Goal: Task Accomplishment & Management: Manage account settings

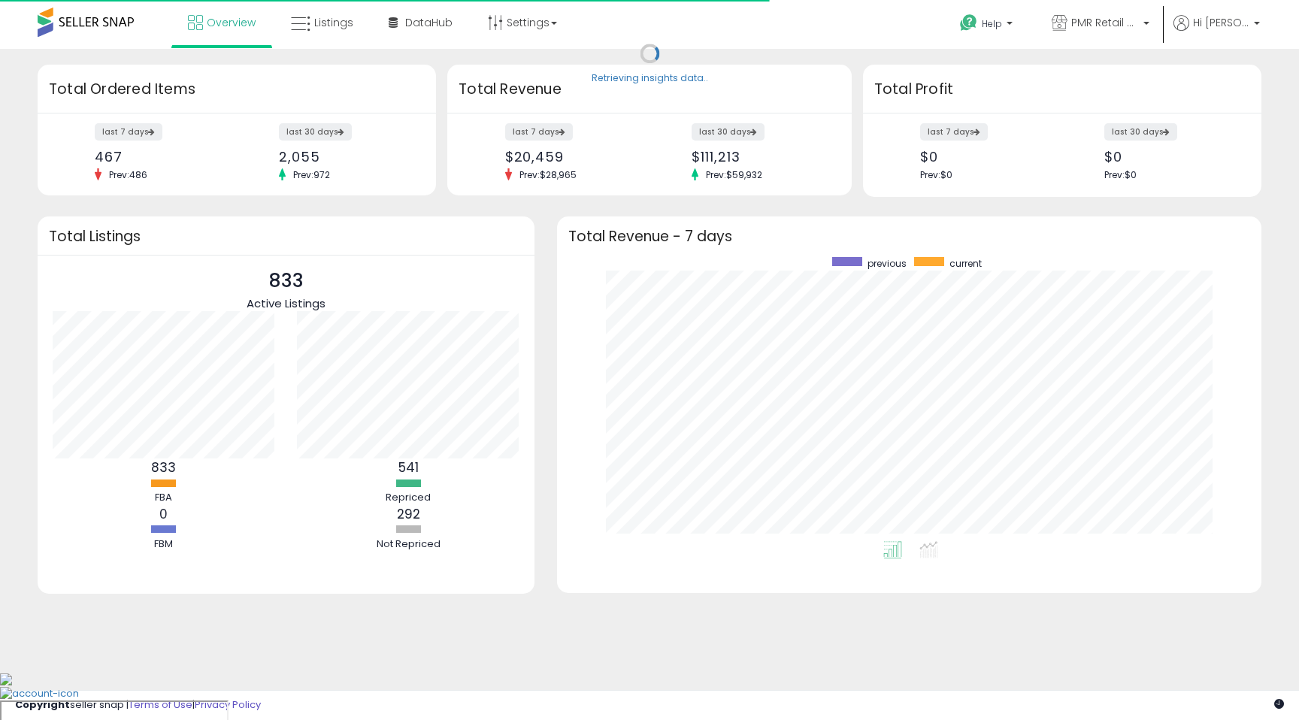
scroll to position [284, 675]
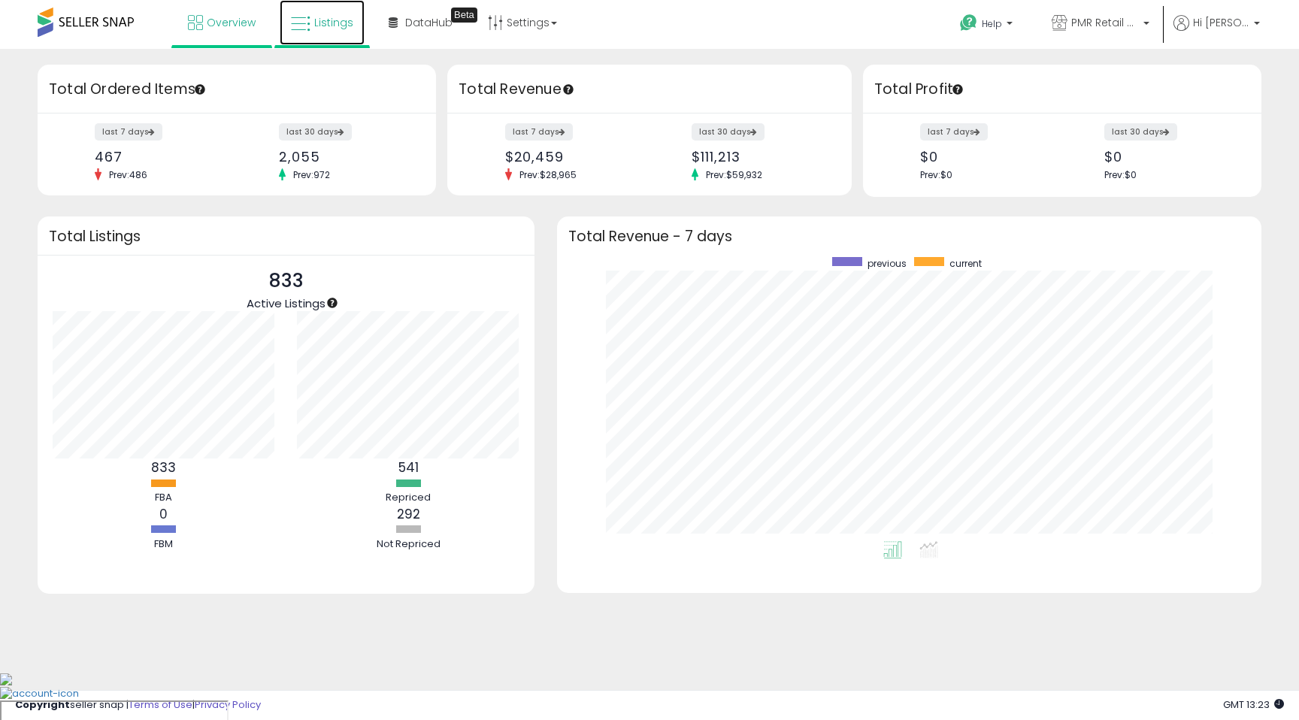
click at [347, 23] on span "Listings" at bounding box center [333, 22] width 39 height 15
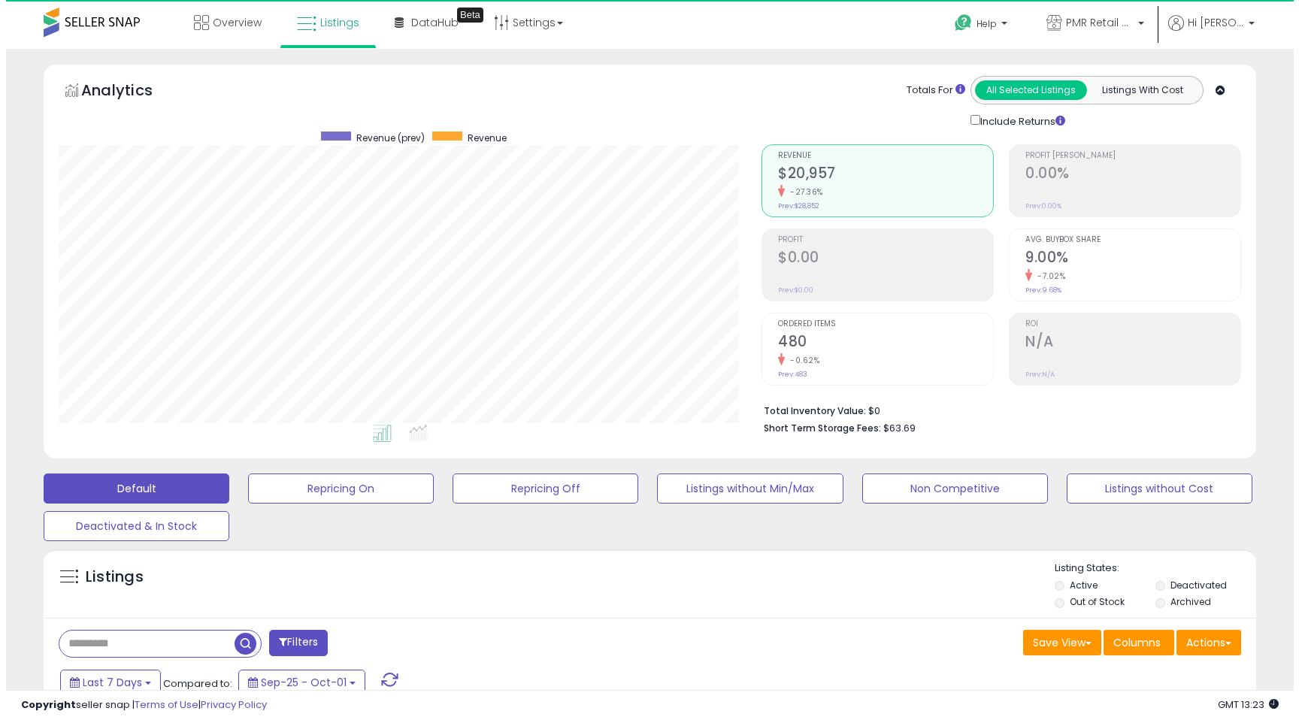
scroll to position [308, 703]
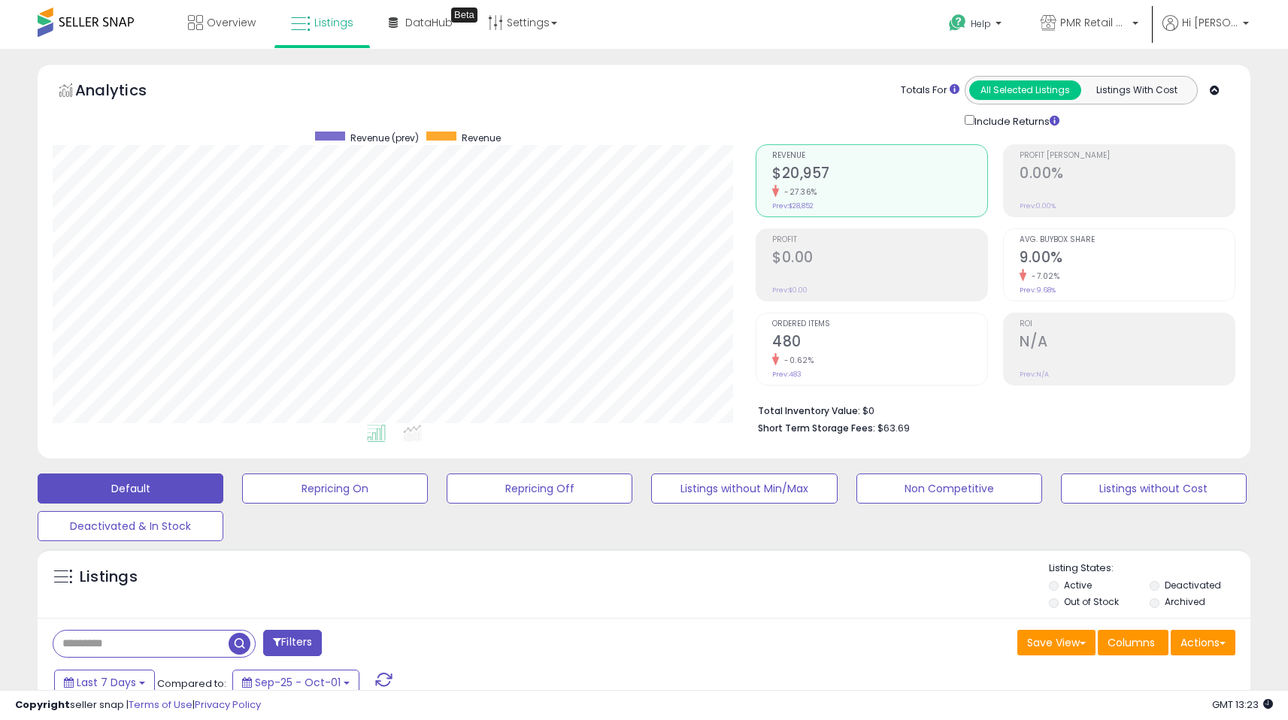
click at [601, 503] on div "Default Repricing On Repricing Off Listings without Min/Max Non Competitive Lis…" at bounding box center [644, 503] width 1251 height 75
click at [587, 483] on button "Repricing Off" at bounding box center [540, 489] width 186 height 30
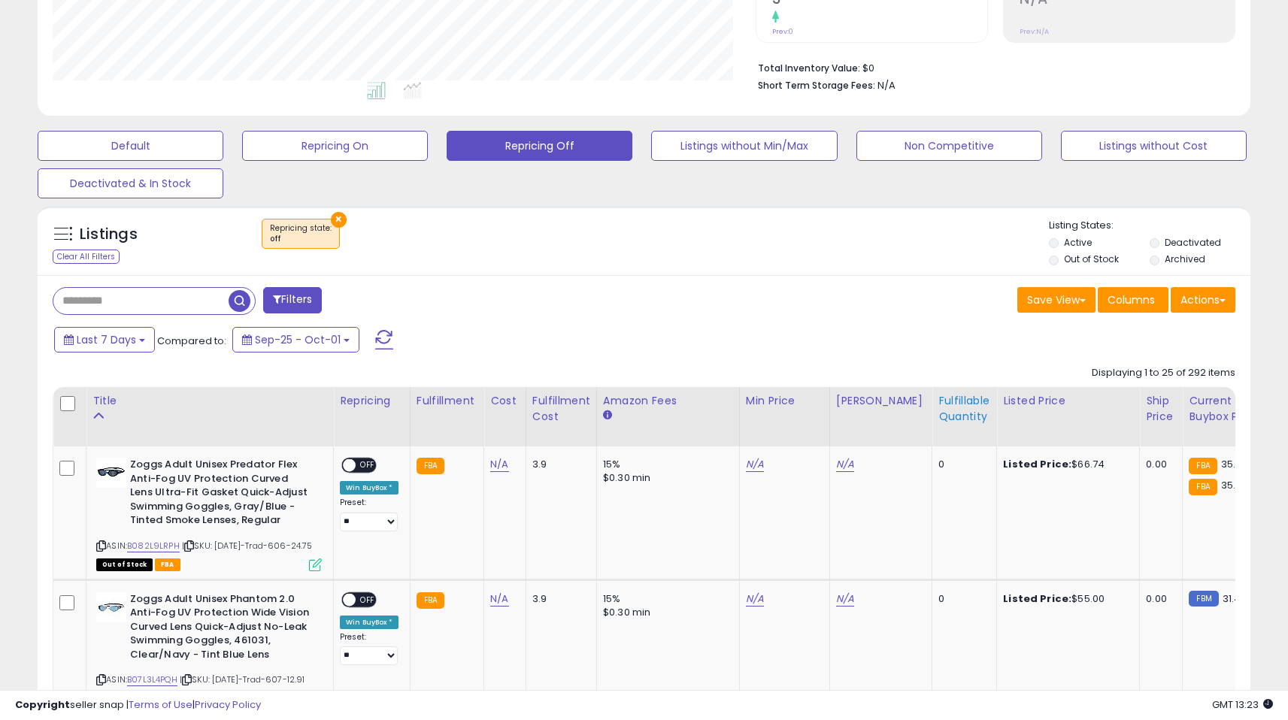
click at [969, 402] on div "Fulfillable Quantity" at bounding box center [965, 409] width 52 height 32
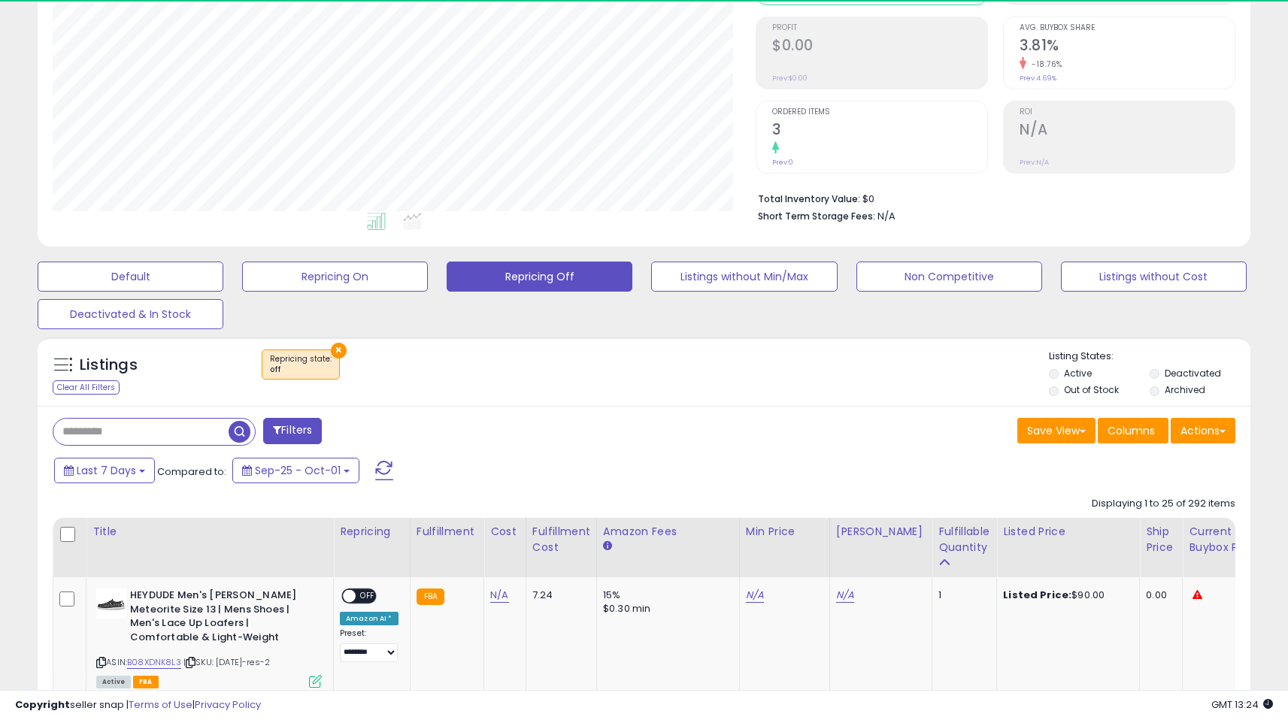
scroll to position [343, 0]
